Goal: Task Accomplishment & Management: Manage account settings

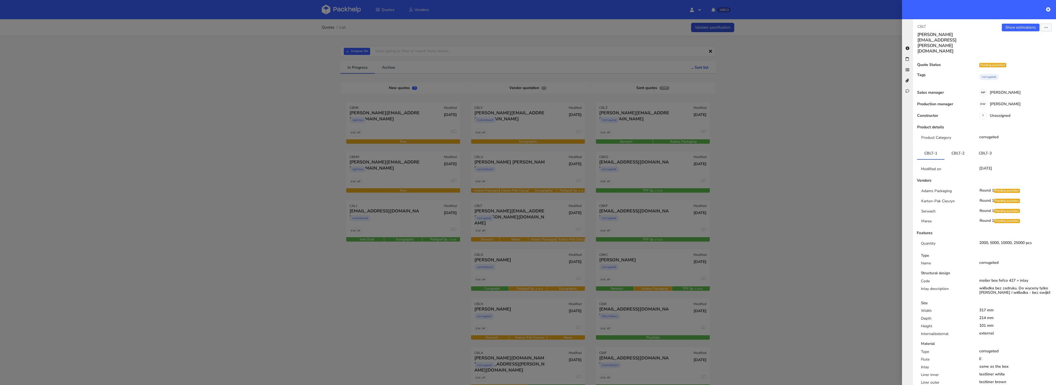
drag, startPoint x: 414, startPoint y: 108, endPoint x: 406, endPoint y: 98, distance: 12.1
click at [414, 108] on div at bounding box center [528, 192] width 1056 height 385
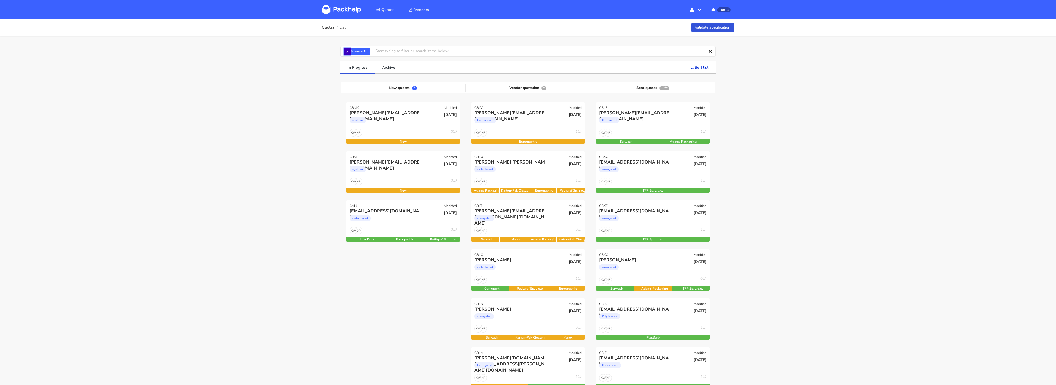
click at [348, 53] on button "×" at bounding box center [347, 51] width 7 height 7
click at [348, 51] on input "text" at bounding box center [527, 51] width 375 height 10
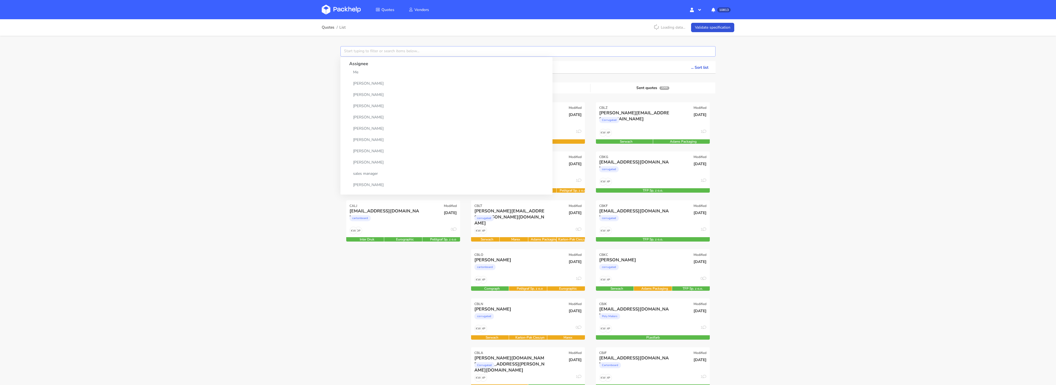
paste input "CBLU"
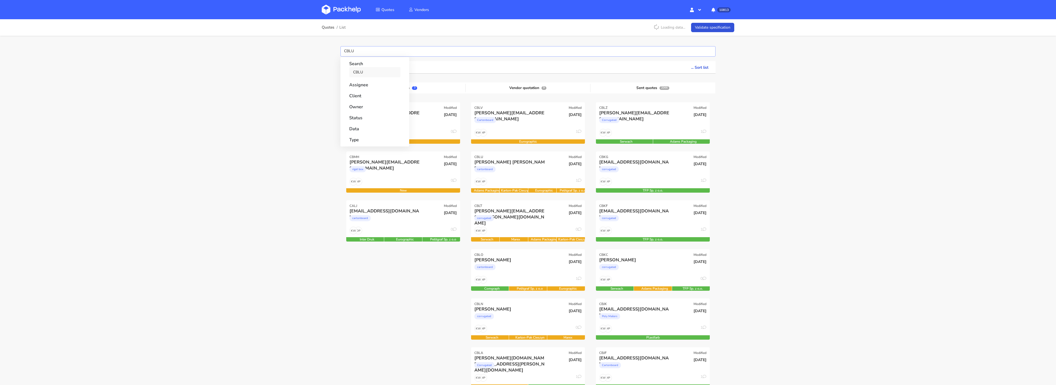
type input "CBLU"
click at [358, 75] on link "CBLU" at bounding box center [374, 72] width 51 height 10
click at [307, 89] on div "Quotes List Loading data... Validate specification CBLU Search CBLU Assignee Cl…" at bounding box center [528, 331] width 1056 height 624
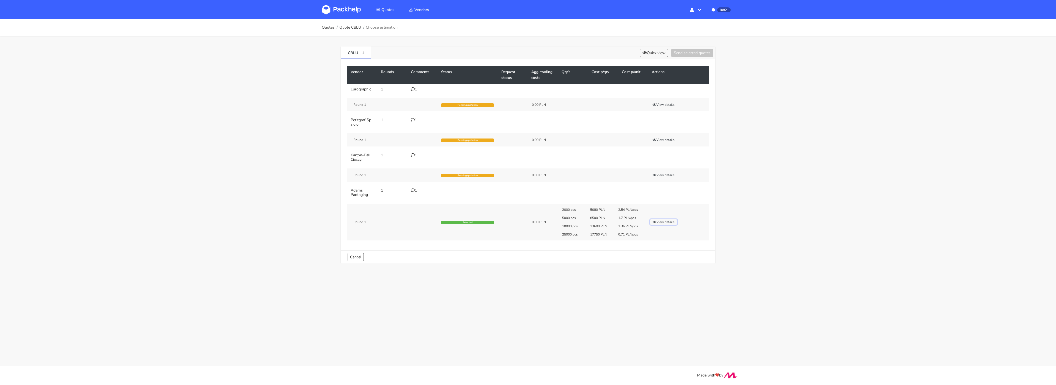
click at [664, 223] on button "View details" at bounding box center [663, 221] width 27 height 5
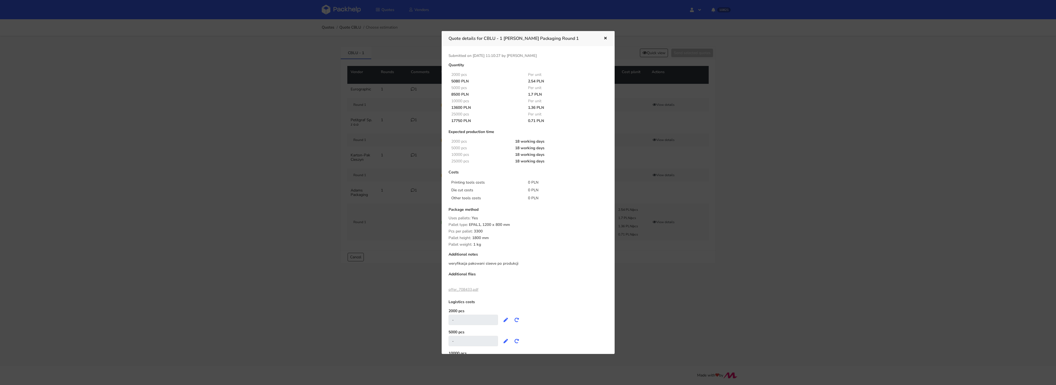
click at [650, 51] on div at bounding box center [528, 192] width 1056 height 385
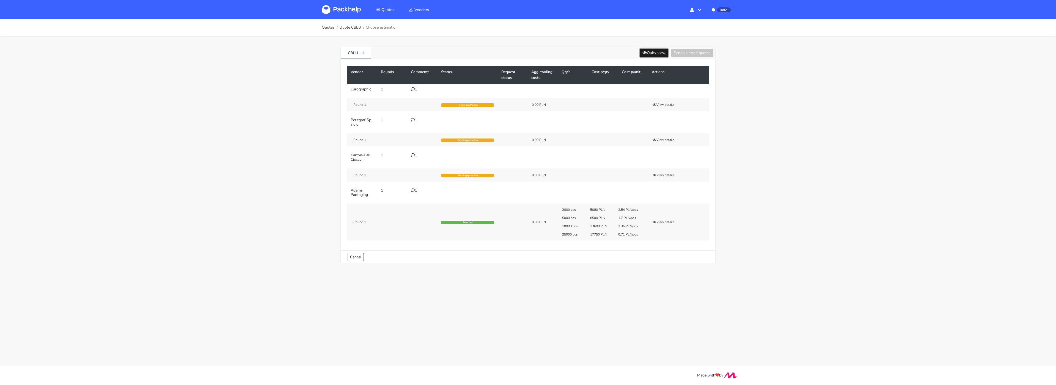
click at [649, 53] on button "Quick view" at bounding box center [654, 53] width 28 height 9
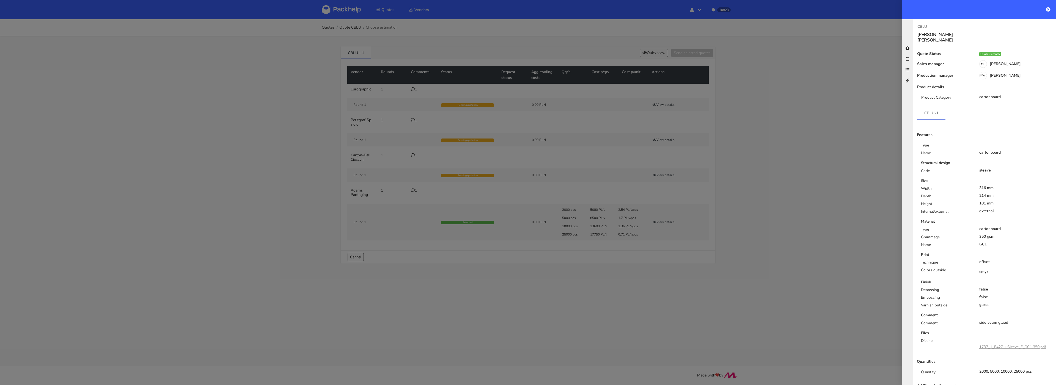
click at [531, 178] on div at bounding box center [528, 192] width 1056 height 385
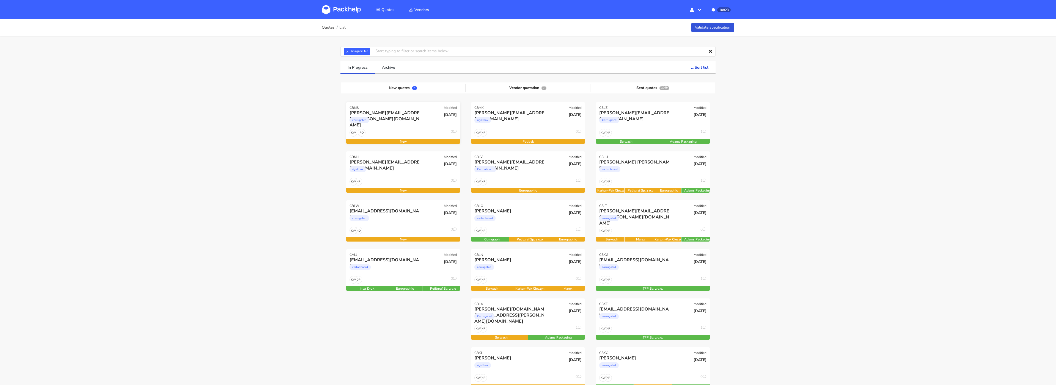
click at [403, 124] on div "corrugated" at bounding box center [386, 121] width 73 height 11
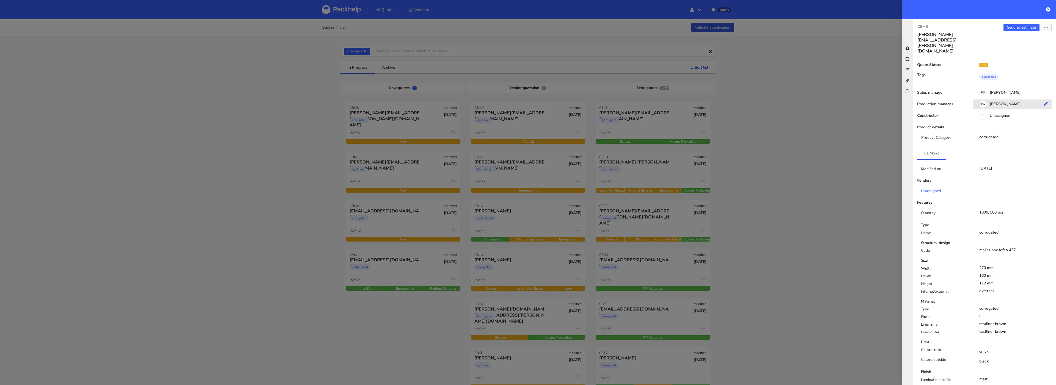
click at [1005, 102] on div "KW [PERSON_NAME]" at bounding box center [1014, 105] width 83 height 6
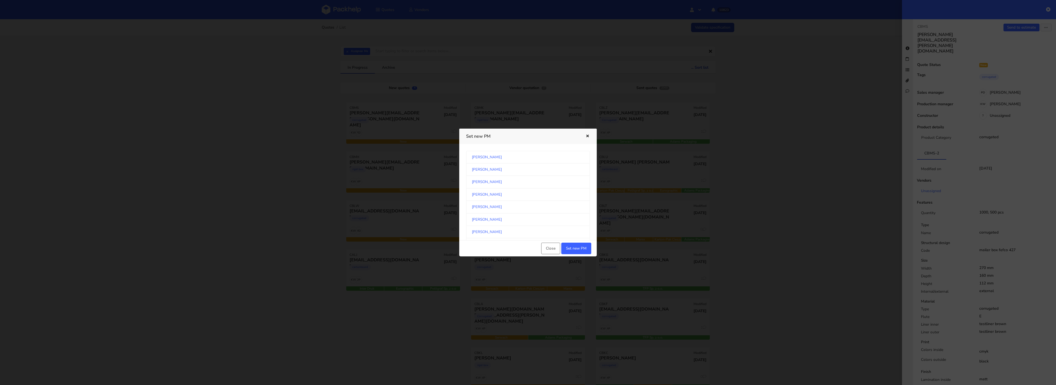
scroll to position [508, 0]
click at [543, 192] on link "[PERSON_NAME]" at bounding box center [528, 186] width 124 height 12
click at [579, 249] on button "Set new PM" at bounding box center [576, 249] width 30 height 12
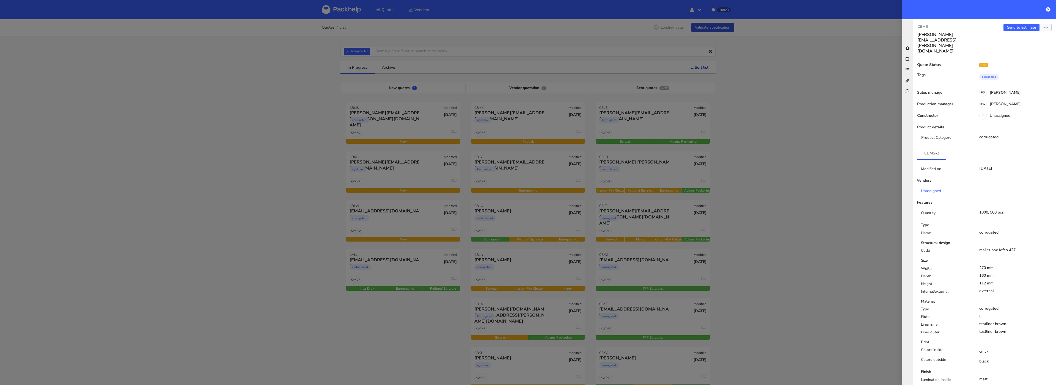
click at [390, 168] on div at bounding box center [528, 192] width 1056 height 385
click at [364, 183] on div at bounding box center [528, 192] width 1056 height 385
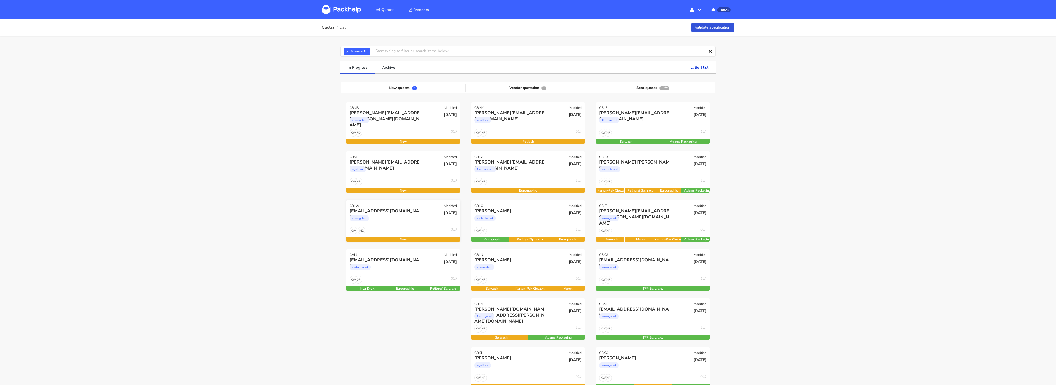
click at [393, 230] on div "MD KW 0" at bounding box center [403, 232] width 114 height 10
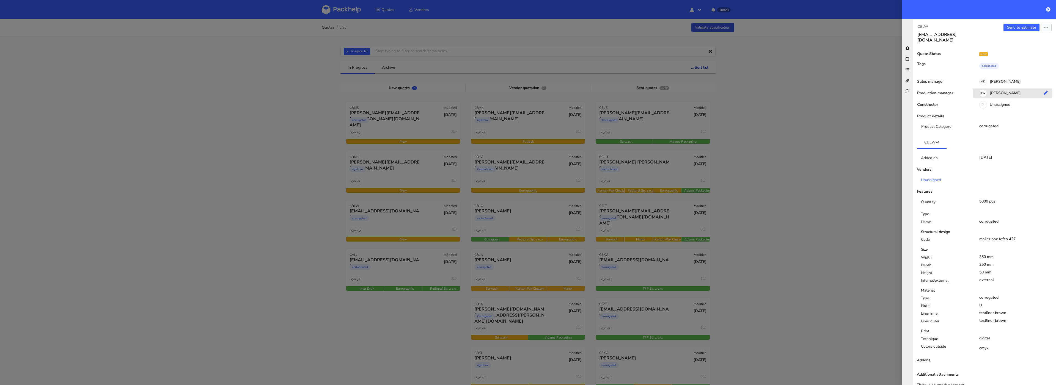
click at [997, 91] on div "KW [PERSON_NAME]" at bounding box center [1014, 94] width 83 height 6
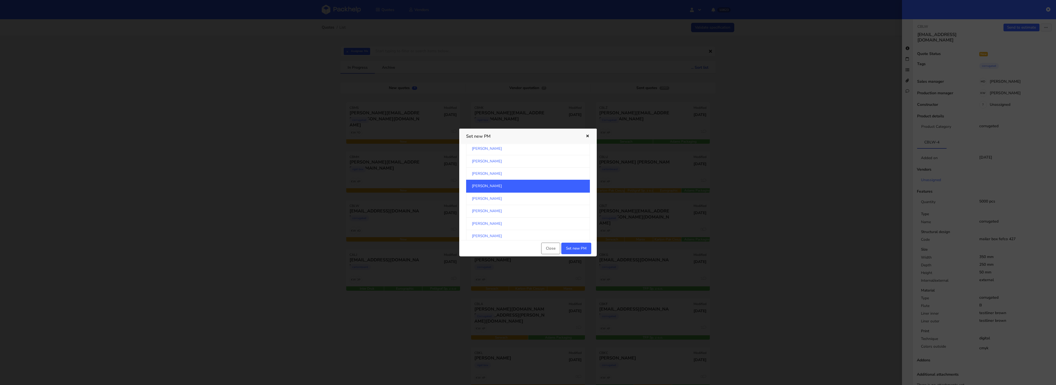
click at [525, 192] on link "[PERSON_NAME]" at bounding box center [528, 186] width 124 height 13
click at [574, 248] on button "Set new PM" at bounding box center [576, 249] width 30 height 12
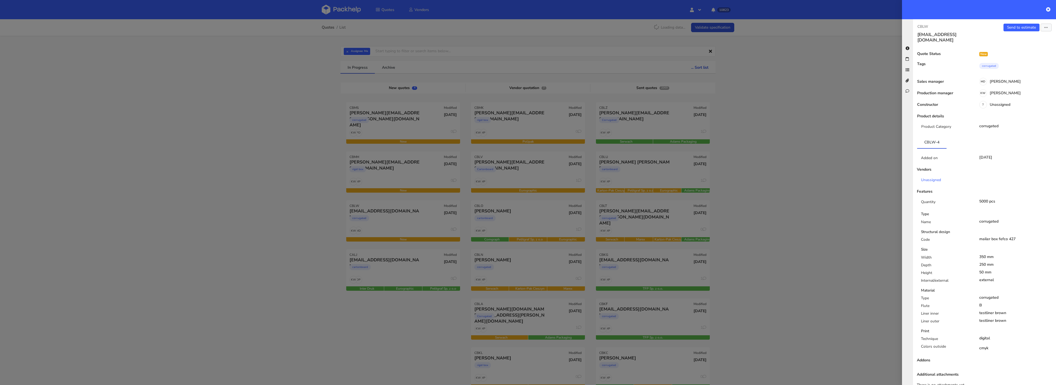
click at [316, 215] on div at bounding box center [528, 192] width 1056 height 385
